Goal: Transaction & Acquisition: Subscribe to service/newsletter

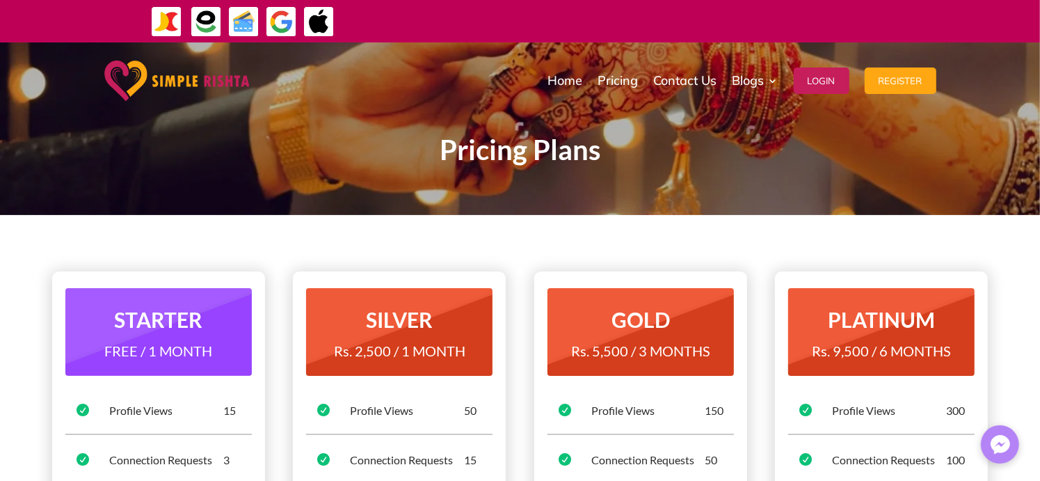
click at [151, 342] on span "FREE / 1 MONTH" at bounding box center [158, 350] width 108 height 17
click at [173, 411] on div "Profile Views" at bounding box center [166, 410] width 114 height 15
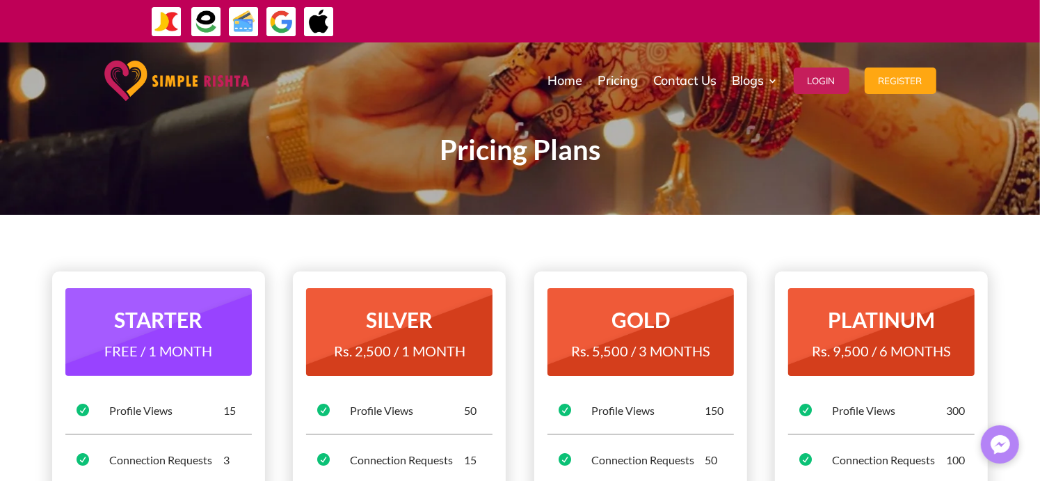
click at [173, 411] on div "Profile Views" at bounding box center [166, 410] width 114 height 15
click at [211, 390] on div "STARTER FREE / 1 MONTH  Profile Views 15  Connection Requests 3  Image Reque…" at bounding box center [158, 459] width 213 height 376
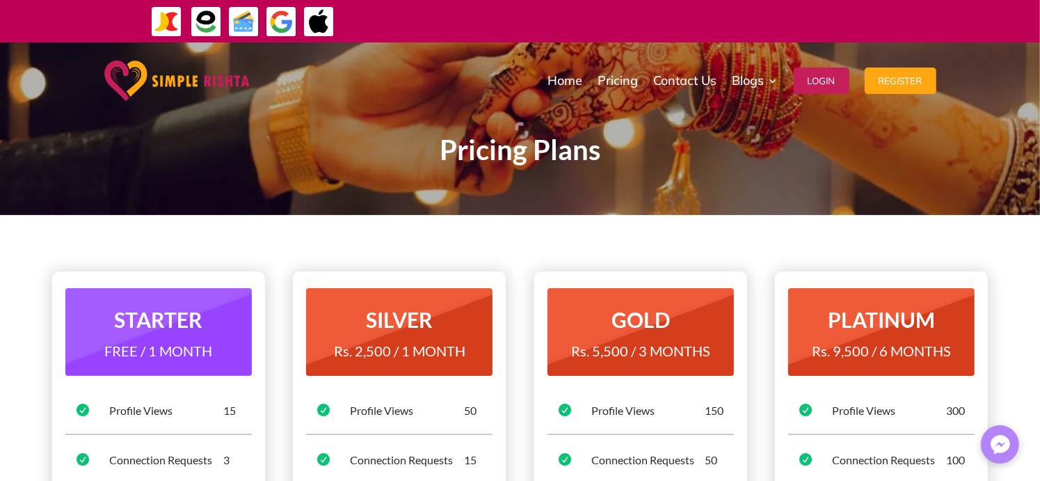
click at [211, 390] on div "STARTER FREE / 1 MONTH  Profile Views 15  Connection Requests 3  Image Reque…" at bounding box center [158, 459] width 213 height 376
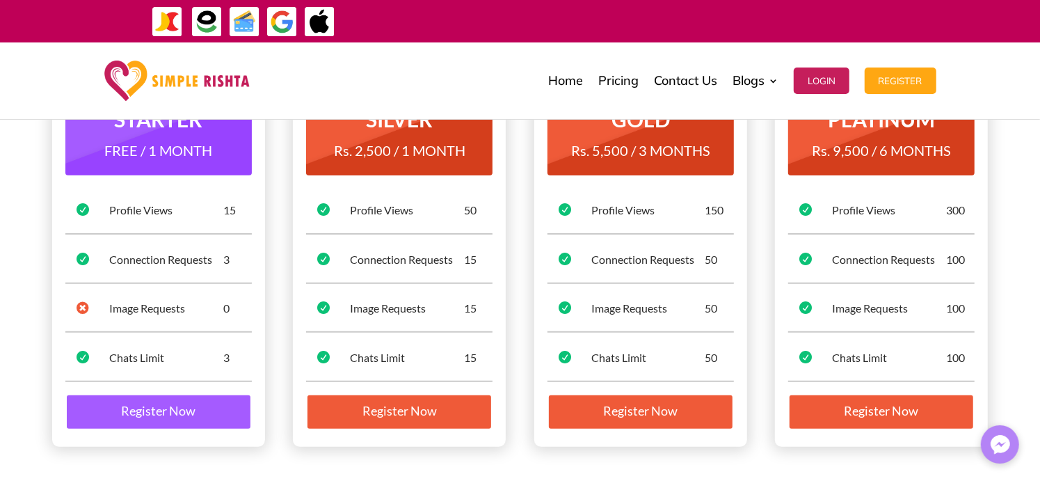
scroll to position [209, 0]
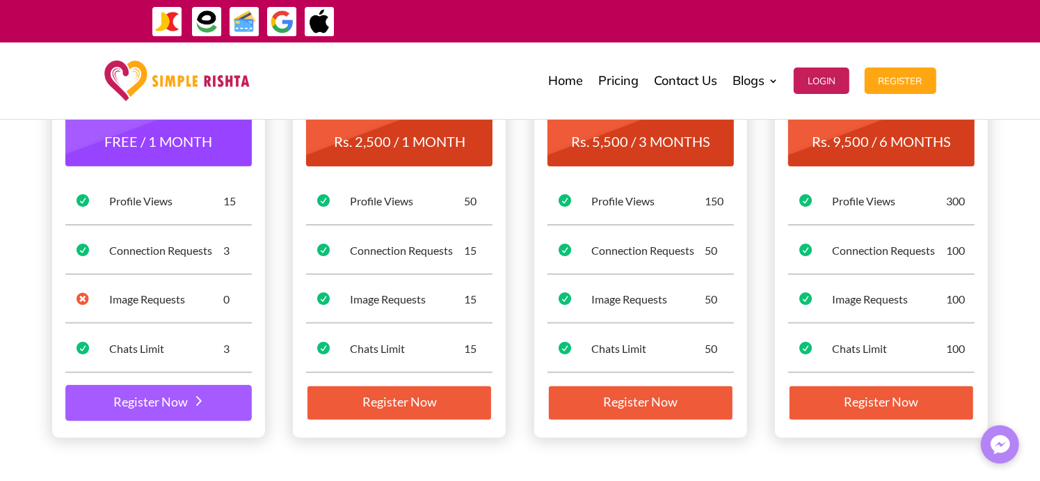
click at [127, 398] on link "Register Now" at bounding box center [158, 403] width 186 height 36
